Goal: Navigation & Orientation: Understand site structure

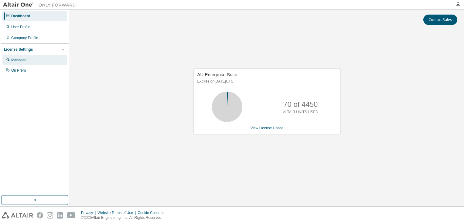
click at [27, 60] on div "Managed" at bounding box center [34, 60] width 65 height 10
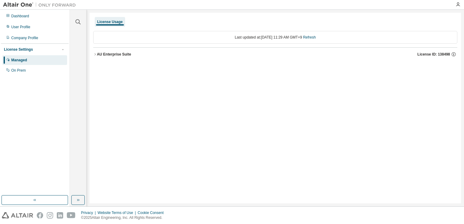
click at [97, 54] on div "AU Enterprise Suite" at bounding box center [114, 54] width 34 height 5
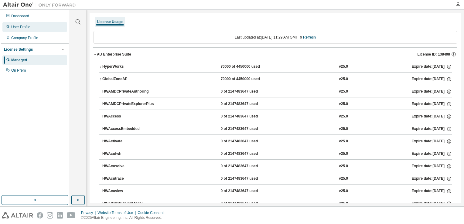
click at [23, 29] on div "User Profile" at bounding box center [34, 27] width 65 height 10
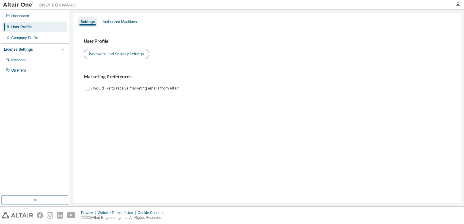
click at [103, 56] on button "Password and Security Settings" at bounding box center [116, 54] width 65 height 10
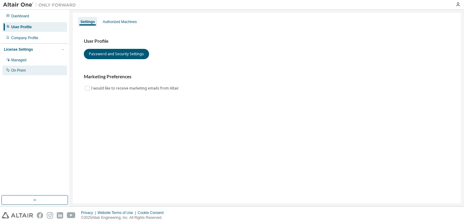
click at [30, 72] on div "On Prem" at bounding box center [34, 71] width 65 height 10
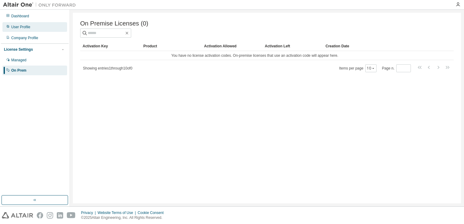
click at [29, 27] on div "User Profile" at bounding box center [20, 27] width 19 height 5
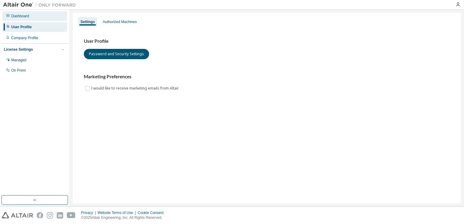
click at [26, 20] on div "Dashboard" at bounding box center [34, 16] width 65 height 10
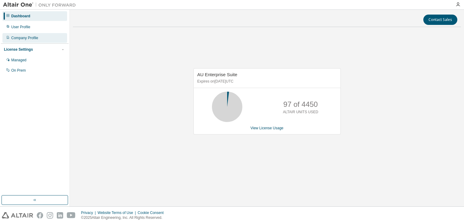
click at [32, 37] on div "Company Profile" at bounding box center [24, 38] width 27 height 5
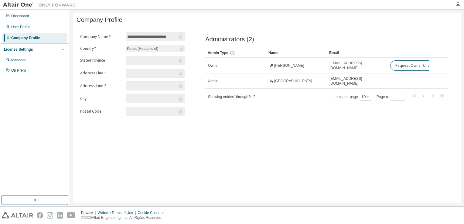
click at [63, 49] on icon "button" at bounding box center [63, 50] width 4 height 4
click at [47, 56] on div "Managed" at bounding box center [34, 60] width 65 height 10
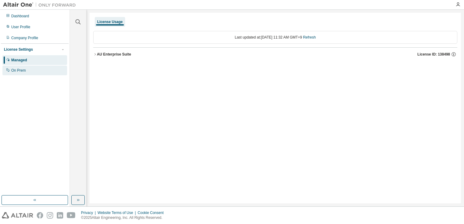
click at [26, 69] on div "On Prem" at bounding box center [34, 71] width 65 height 10
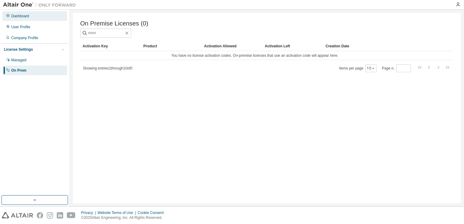
click at [27, 19] on div "Dashboard" at bounding box center [34, 16] width 65 height 10
